Goal: Information Seeking & Learning: Learn about a topic

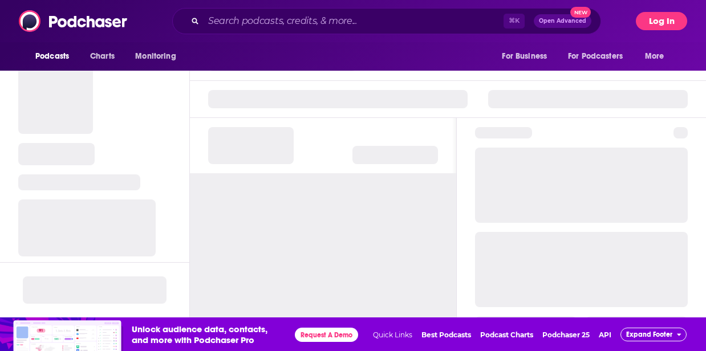
click at [665, 17] on button "Log In" at bounding box center [661, 21] width 51 height 18
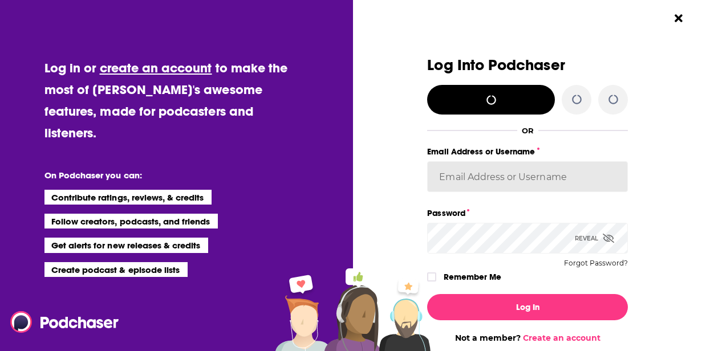
type input "[PERSON_NAME][EMAIL_ADDRESS][DOMAIN_NAME]"
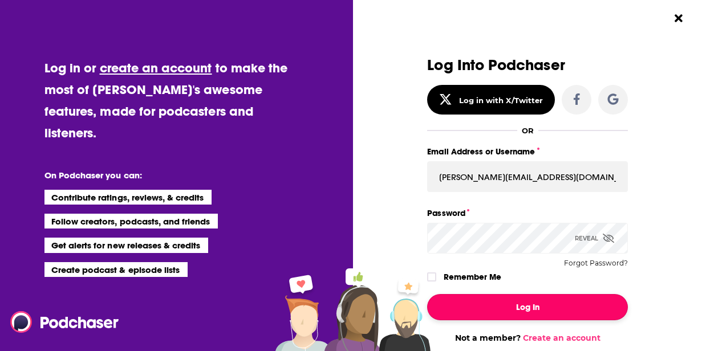
click at [531, 313] on button "Log In" at bounding box center [527, 307] width 201 height 26
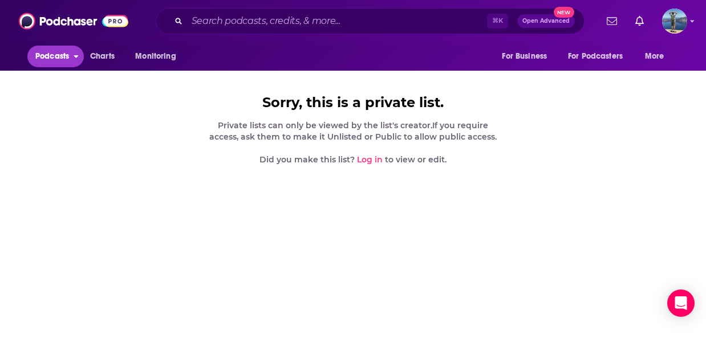
click at [57, 52] on span "Podcasts" at bounding box center [52, 56] width 34 height 16
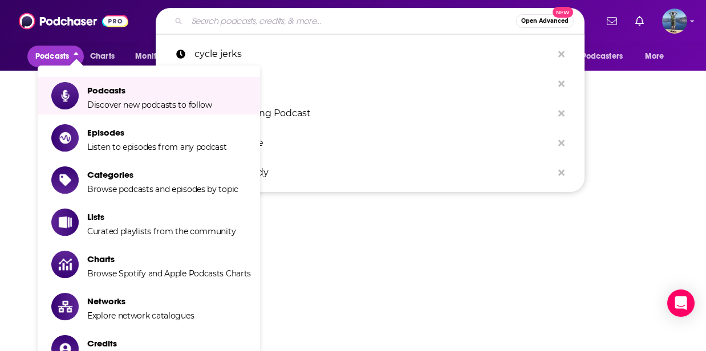
click at [226, 22] on input "Search podcasts, credits, & more..." at bounding box center [351, 21] width 329 height 18
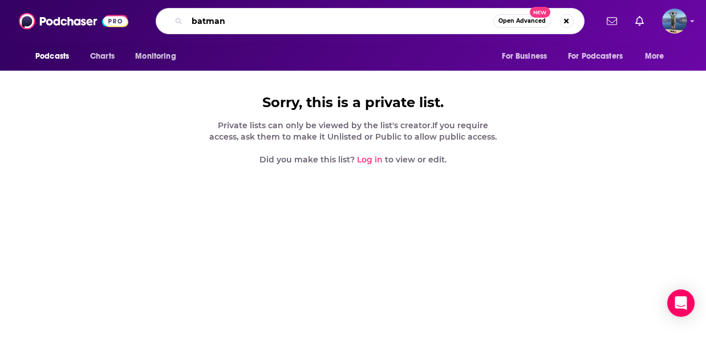
type input "batman"
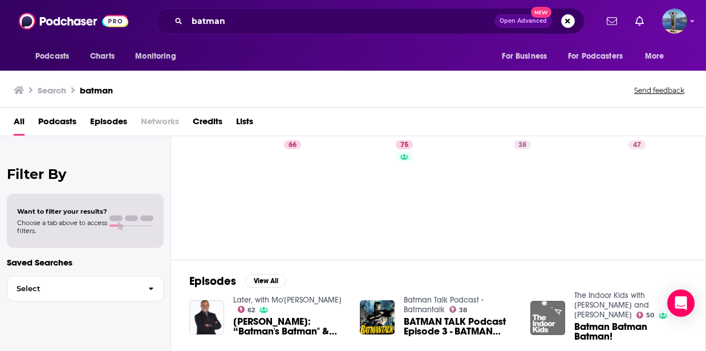
scroll to position [103, 0]
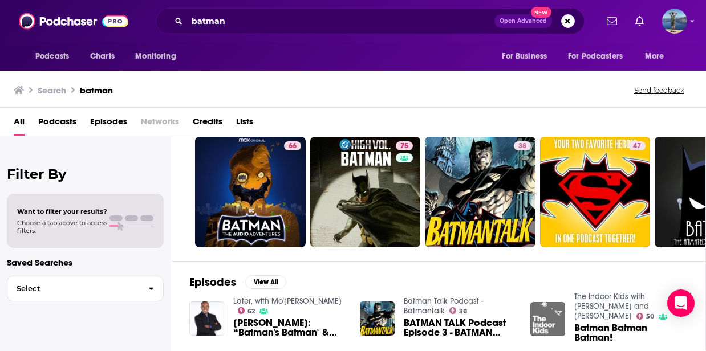
click at [49, 123] on span "Podcasts" at bounding box center [57, 123] width 38 height 23
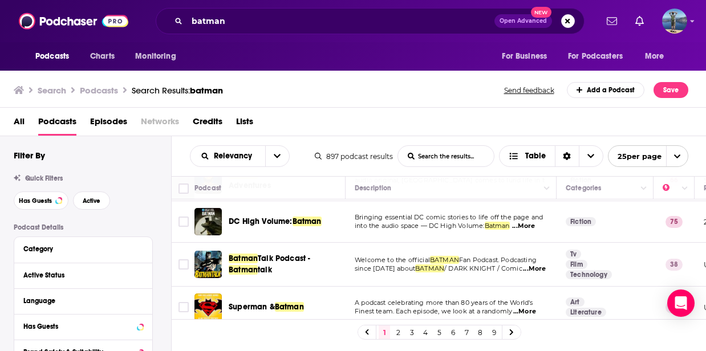
scroll to position [41, 0]
click at [536, 270] on span "...More" at bounding box center [534, 268] width 23 height 9
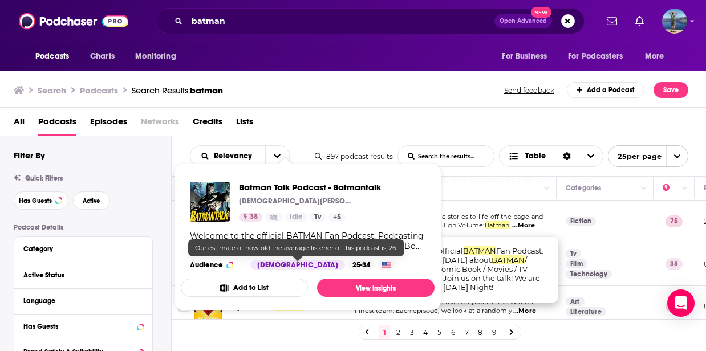
click at [297, 269] on div "Batman Talk Podcast - Batmantalk [PERSON_NAME] 38 Idle Tv + 5 Welcome to the of…" at bounding box center [308, 226] width 254 height 106
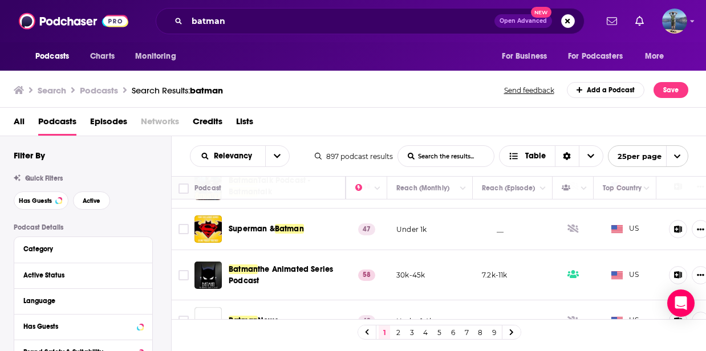
scroll to position [120, 307]
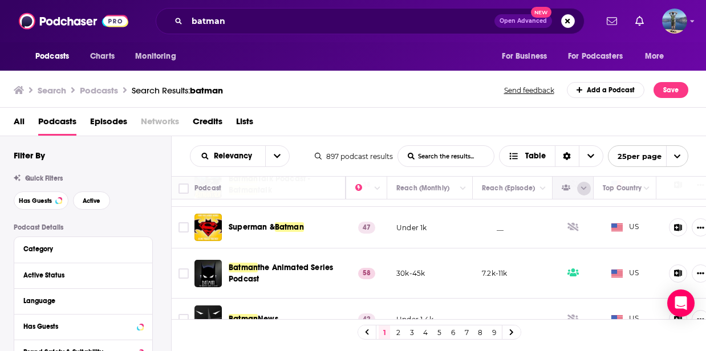
click at [585, 189] on icon "Column Actions" at bounding box center [584, 188] width 6 height 3
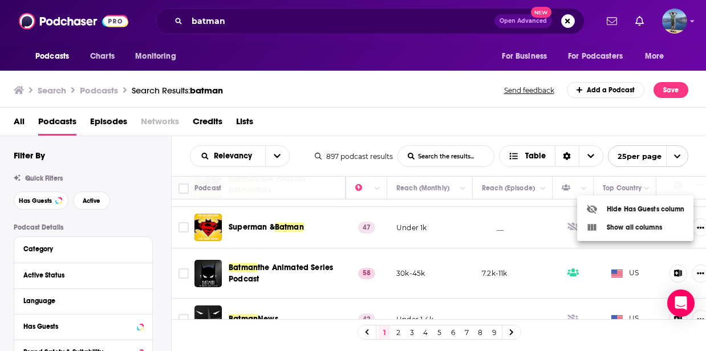
click at [588, 187] on div at bounding box center [353, 175] width 706 height 351
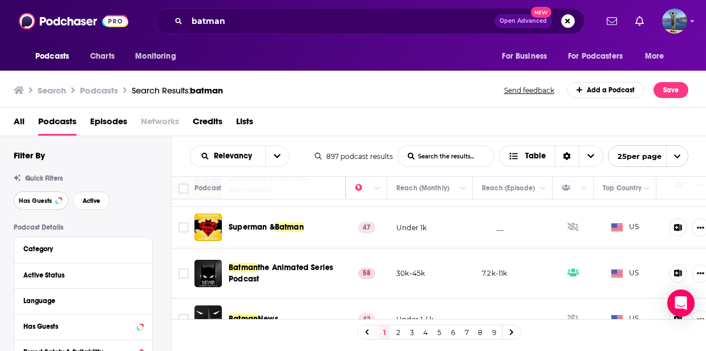
click at [35, 200] on span "Has Guests" at bounding box center [35, 201] width 33 height 6
